Goal: Task Accomplishment & Management: Manage account settings

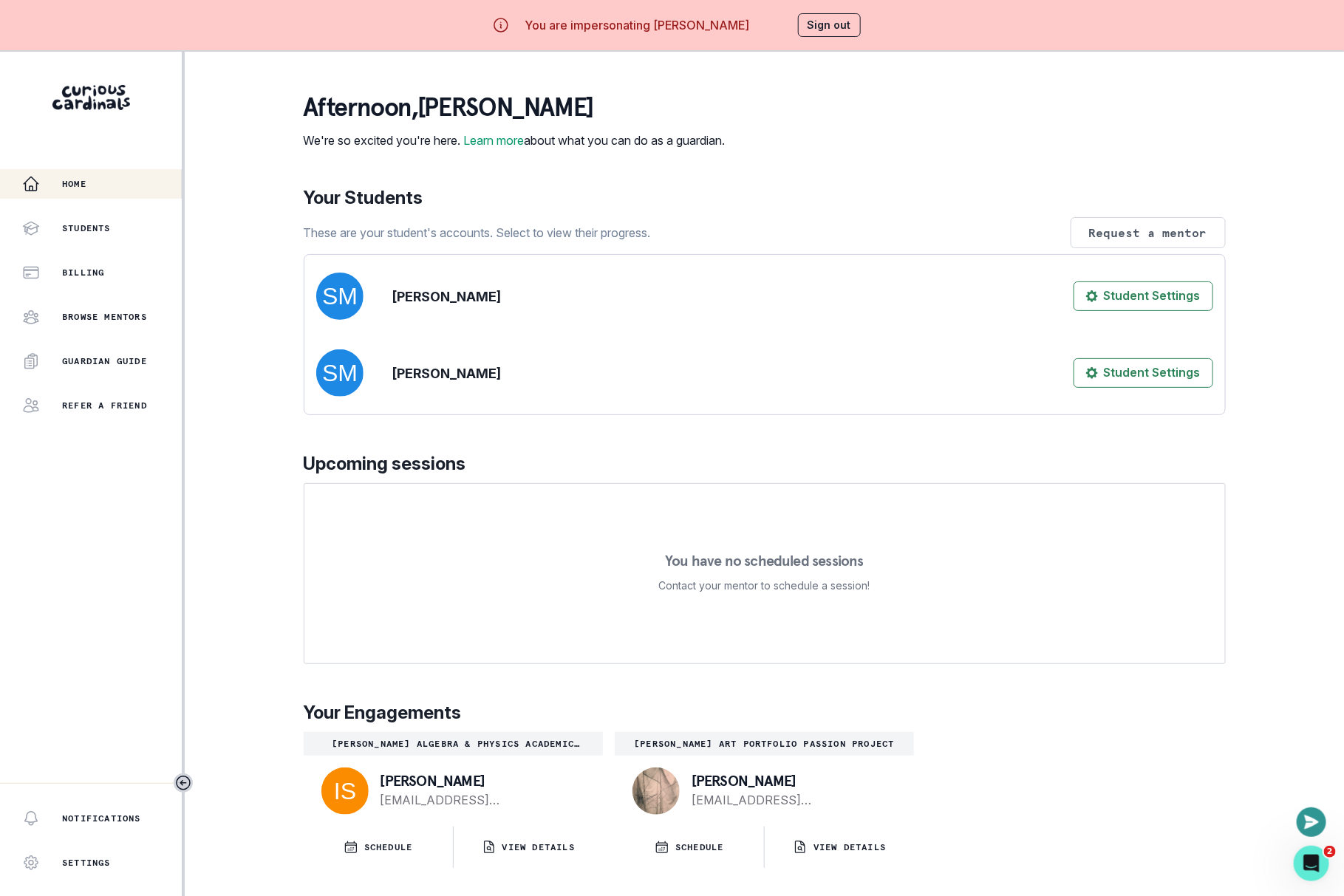
scroll to position [51, 0]
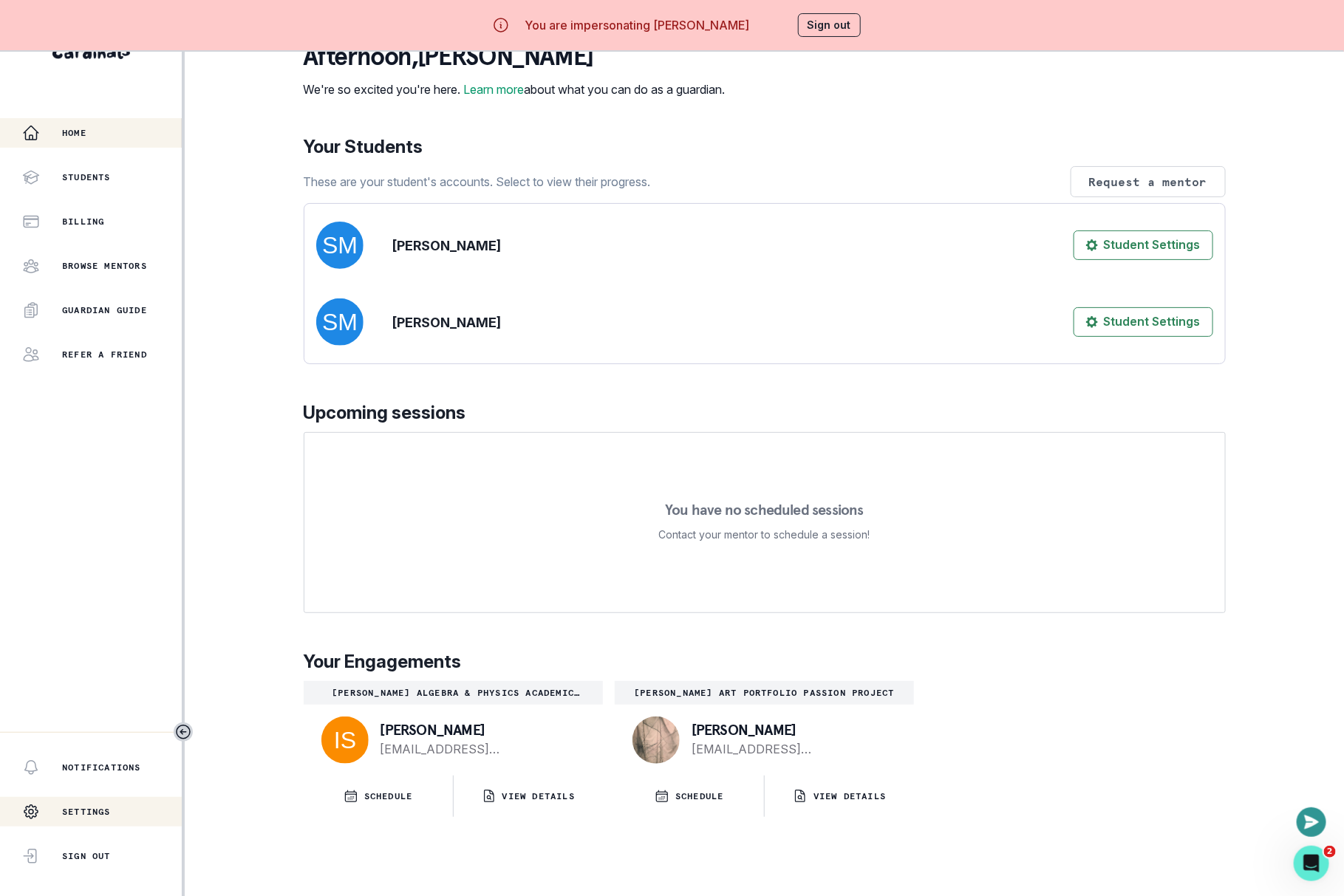
click at [110, 811] on p "Settings" at bounding box center [86, 812] width 49 height 12
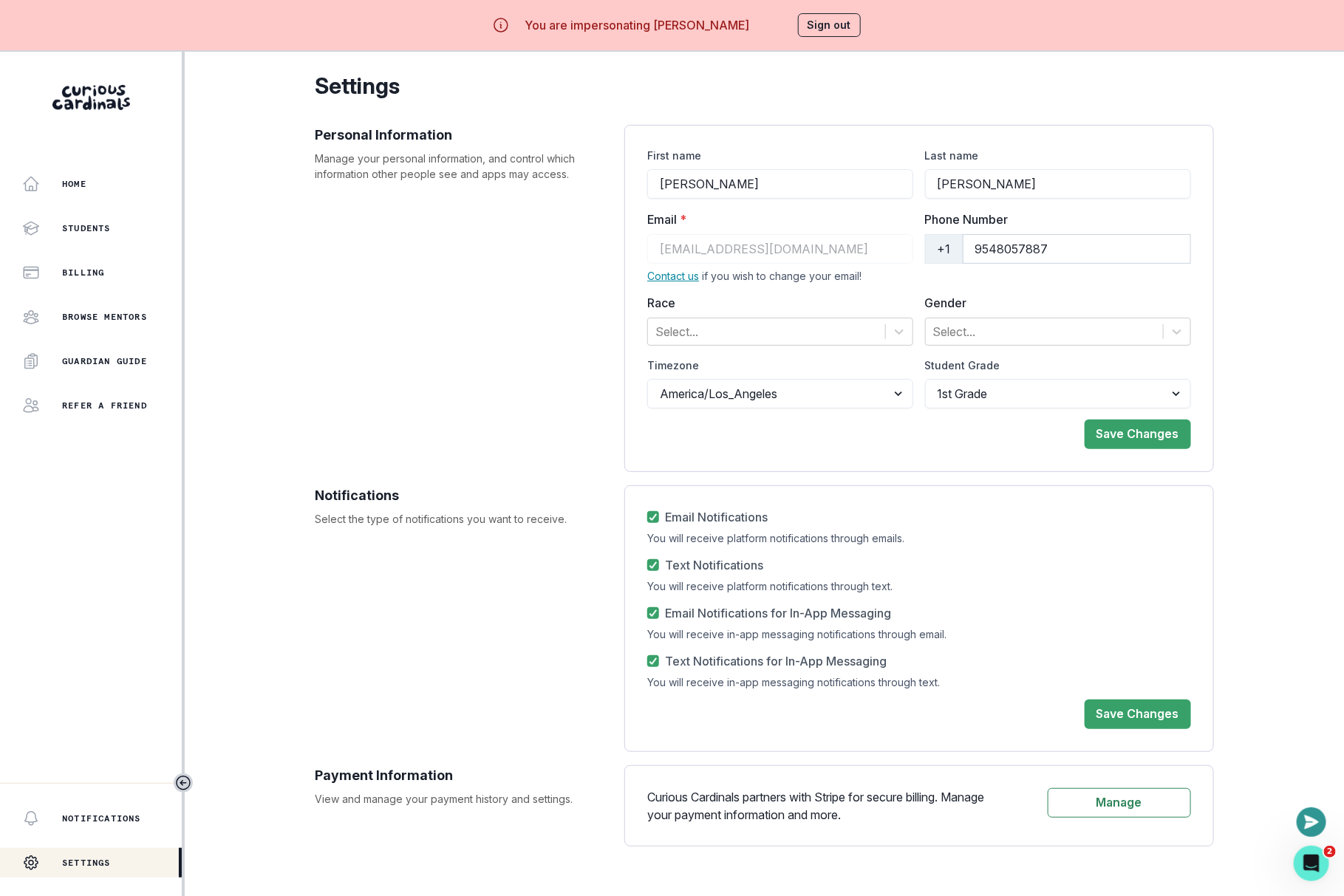
click at [1022, 248] on input "9548057887" at bounding box center [1076, 249] width 228 height 30
paste input "242 424 775"
click at [1032, 249] on input "[PHONE_NUMBER]" at bounding box center [1076, 249] width 228 height 30
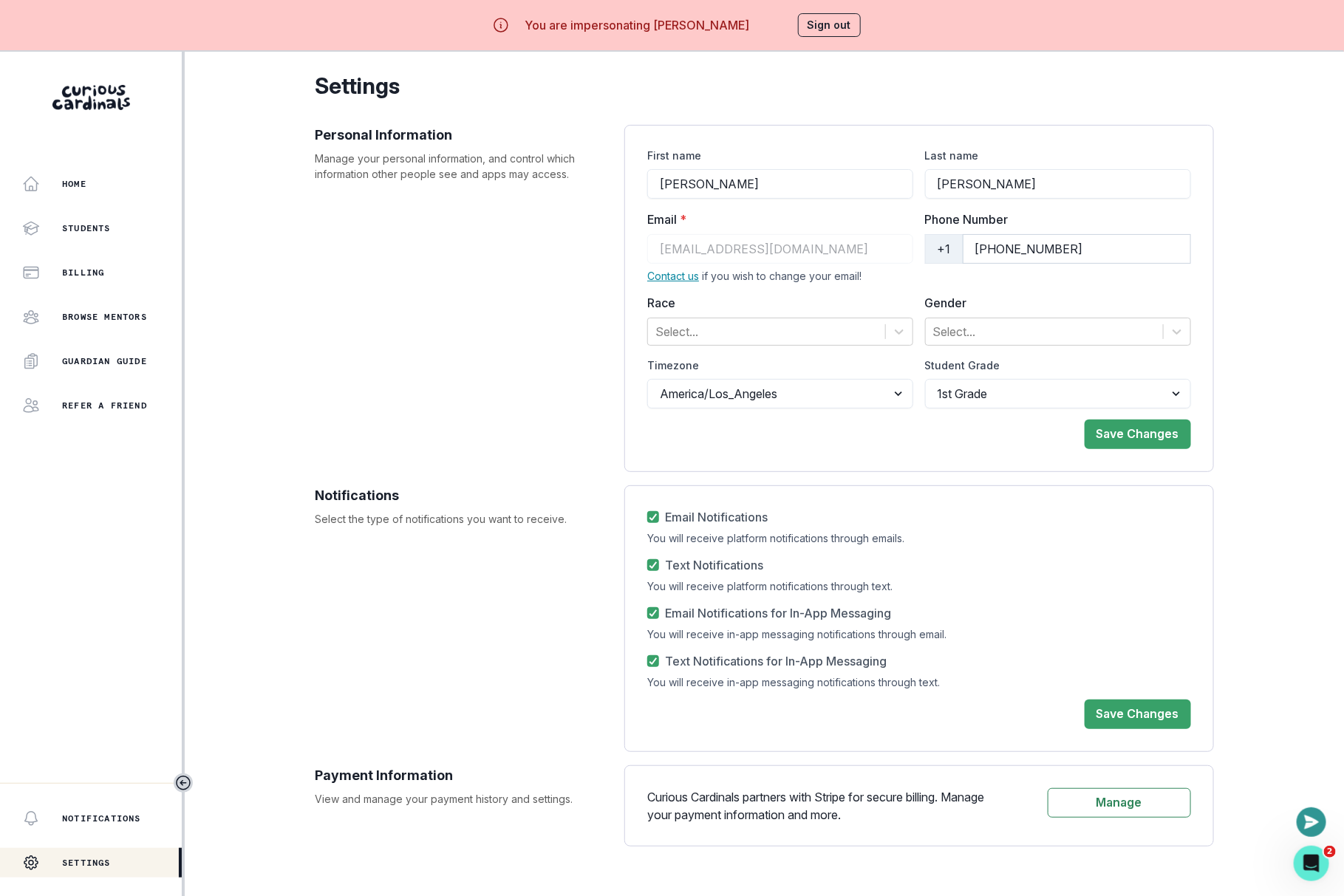
click at [1027, 246] on input "[PHONE_NUMBER]" at bounding box center [1076, 249] width 228 height 30
click at [999, 255] on input "[PHONE_NUMBER]" at bounding box center [1076, 249] width 228 height 30
type input "2424247757"
click at [1167, 427] on button "Save Changes" at bounding box center [1137, 434] width 106 height 30
click at [834, 29] on button "Sign out" at bounding box center [829, 25] width 62 height 24
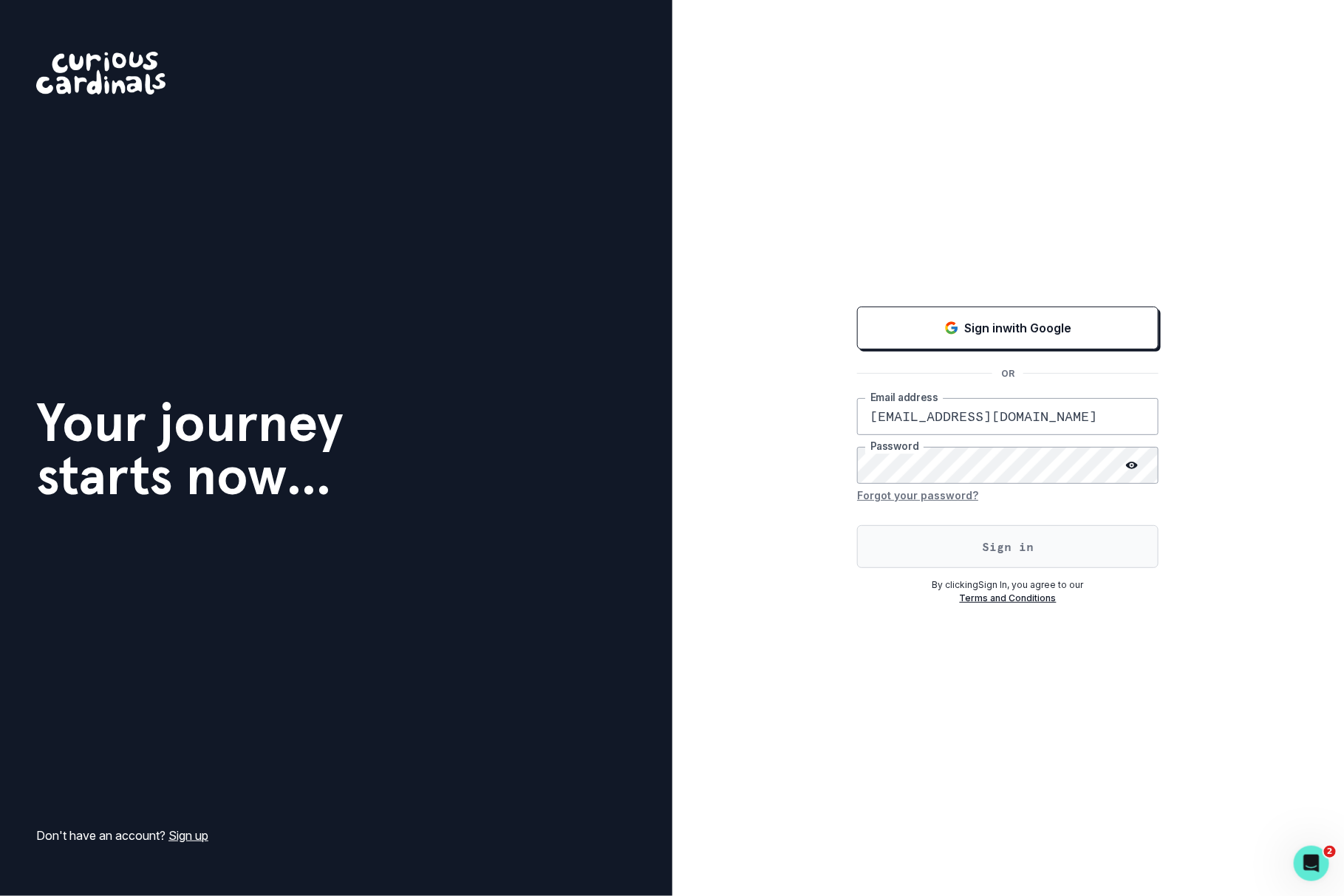
click at [922, 544] on button "Sign in" at bounding box center [1008, 546] width 301 height 43
